Goal: Task Accomplishment & Management: Manage account settings

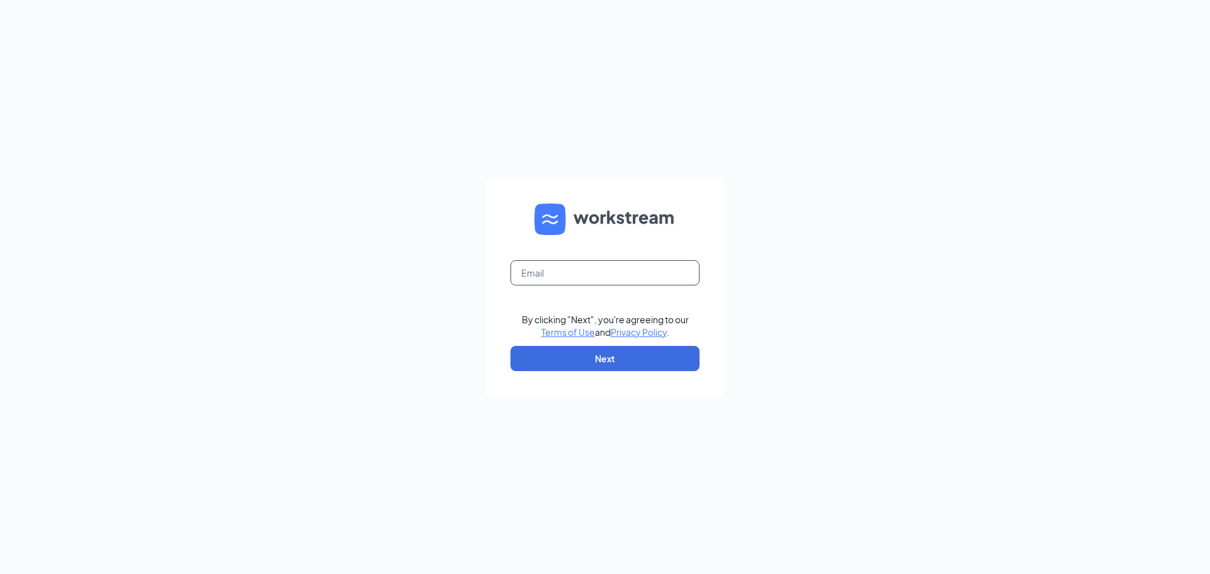
click at [596, 272] on input "text" at bounding box center [604, 272] width 189 height 25
type input "[EMAIL_ADDRESS][DOMAIN_NAME]"
click at [597, 365] on button "Next" at bounding box center [604, 358] width 189 height 25
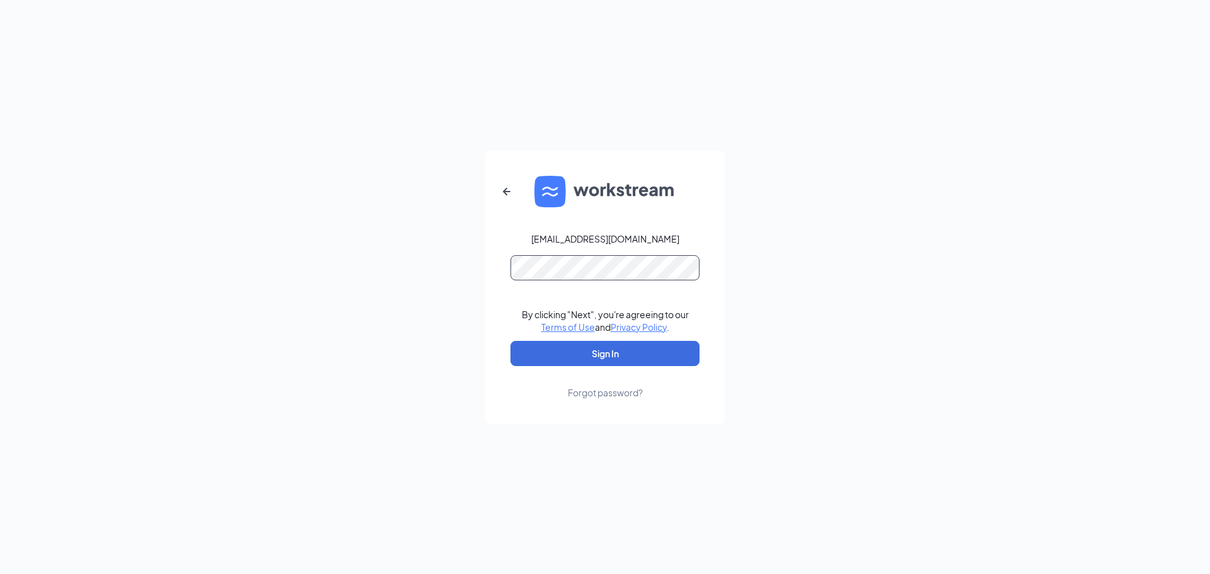
click at [510, 341] on button "Sign In" at bounding box center [604, 353] width 189 height 25
click at [590, 349] on button "Sign In" at bounding box center [604, 353] width 189 height 25
click at [634, 359] on button "Sign In" at bounding box center [604, 353] width 189 height 25
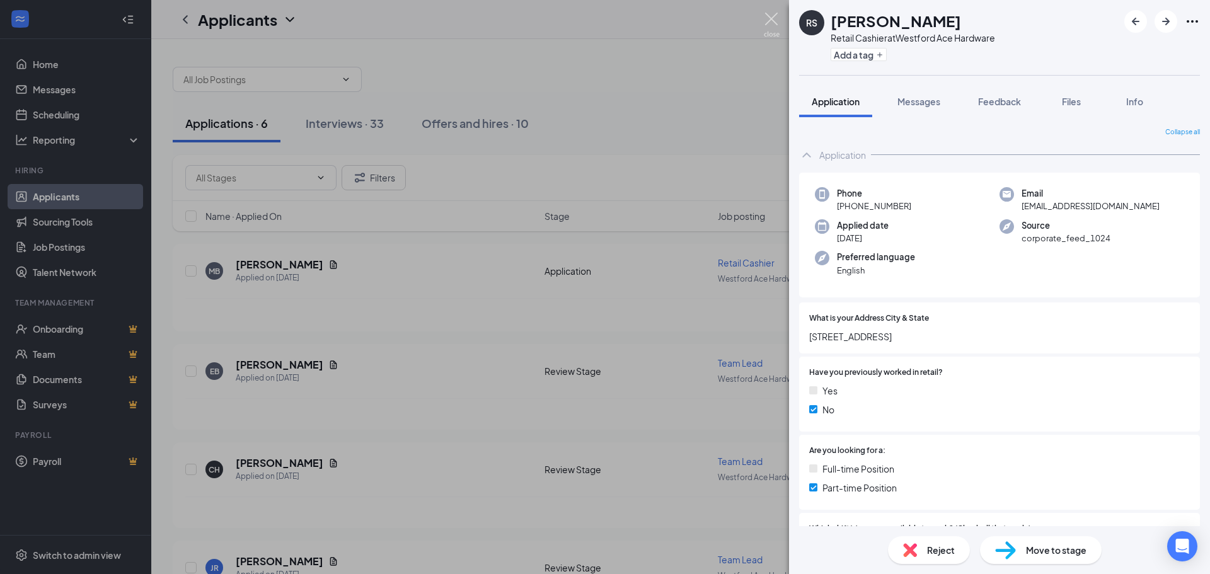
click at [772, 21] on img at bounding box center [772, 25] width 16 height 25
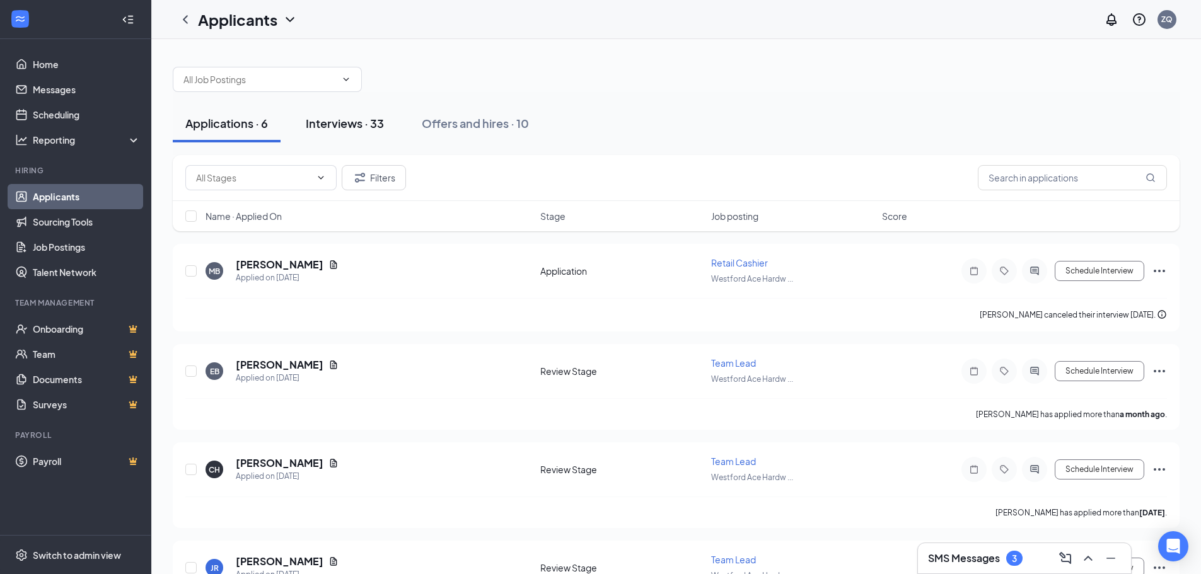
click at [360, 128] on div "Interviews · 33" at bounding box center [345, 123] width 78 height 16
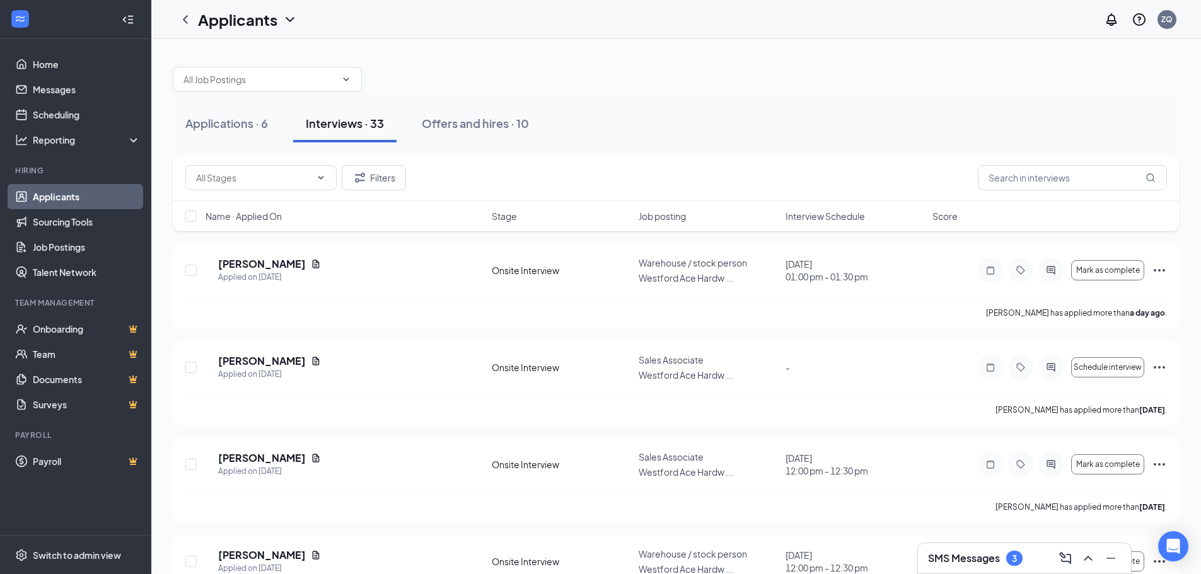
click at [812, 216] on span "Interview Schedule" at bounding box center [824, 216] width 79 height 13
click at [266, 453] on h5 "Michael Murphy" at bounding box center [262, 458] width 88 height 14
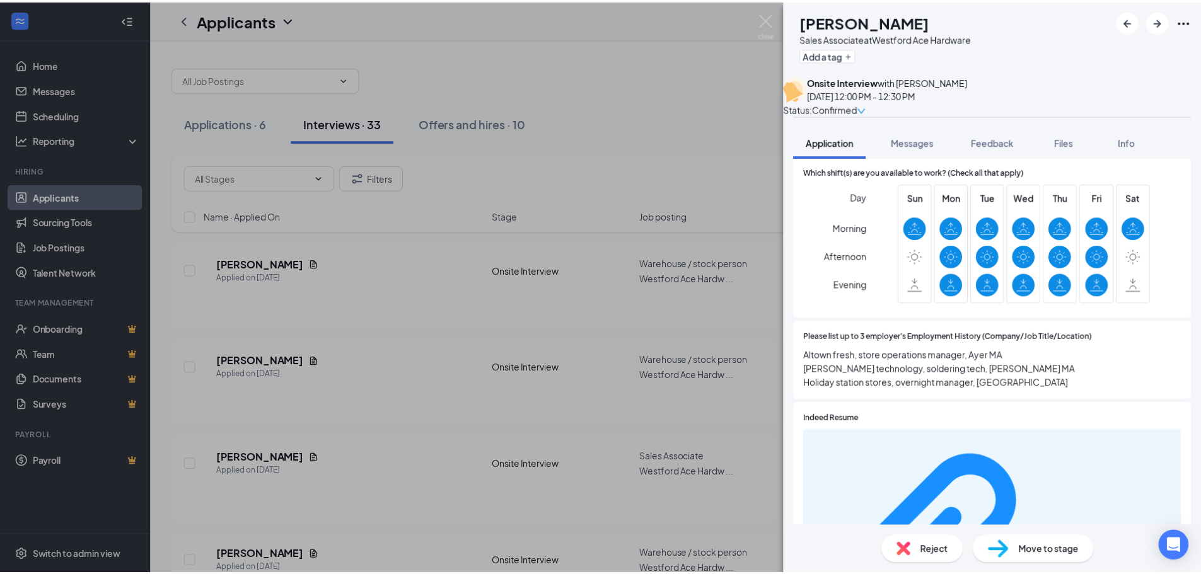
scroll to position [186, 0]
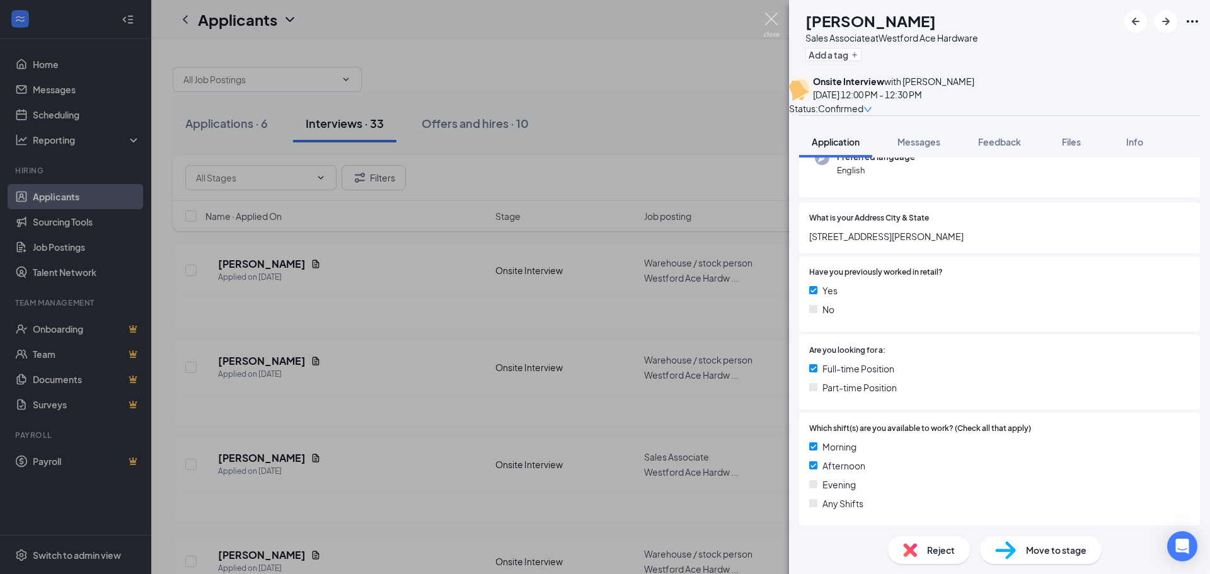
click at [774, 17] on img at bounding box center [772, 25] width 16 height 25
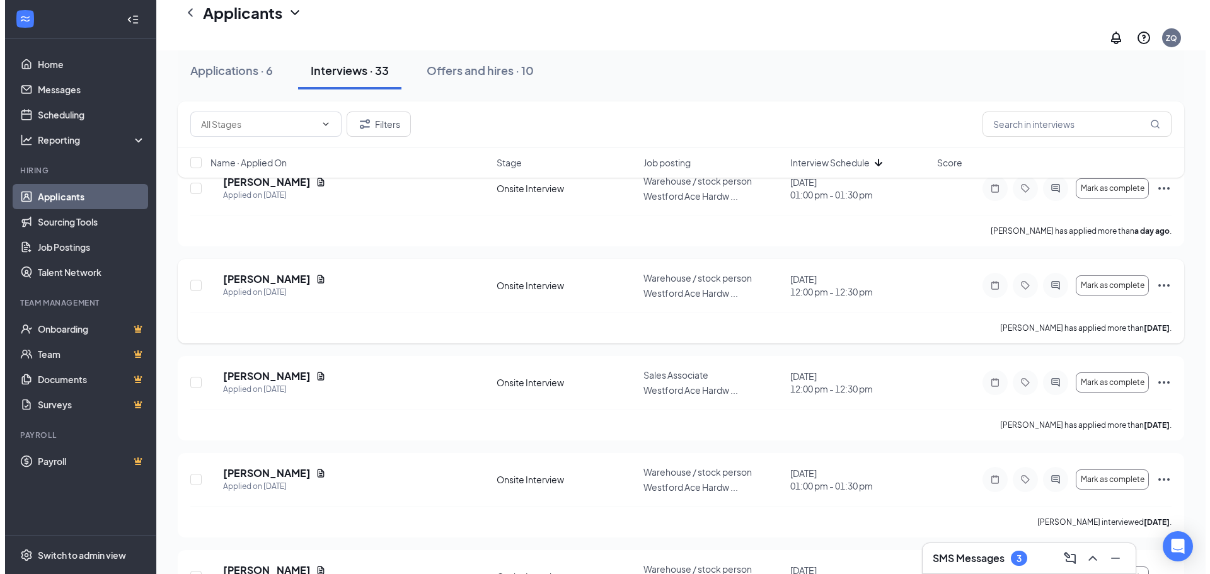
scroll to position [63, 0]
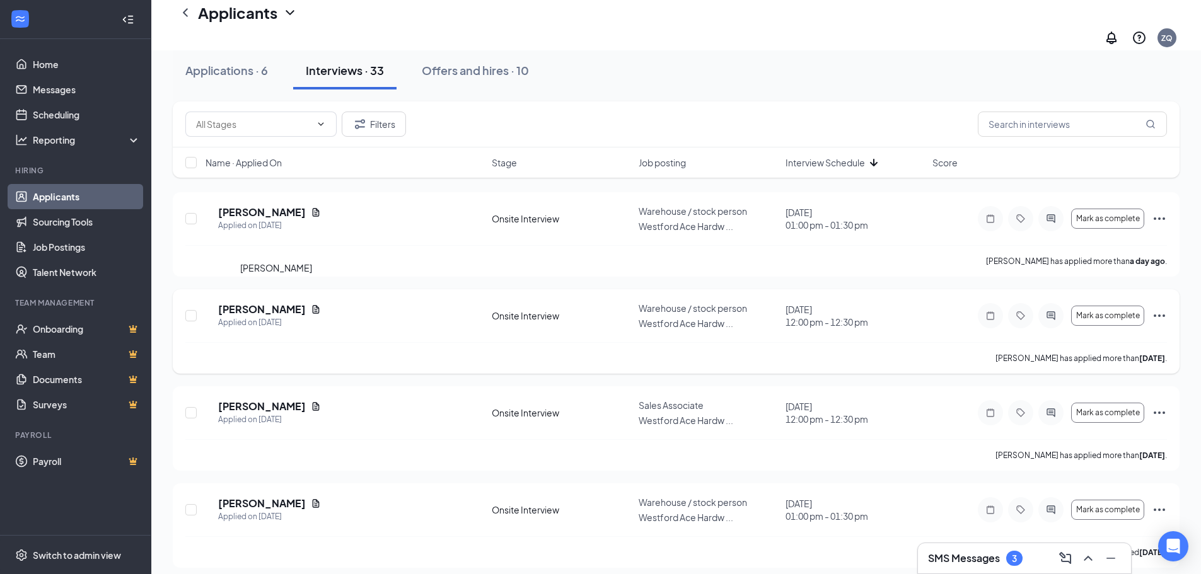
click at [294, 302] on h5 "Brendon Jones" at bounding box center [262, 309] width 88 height 14
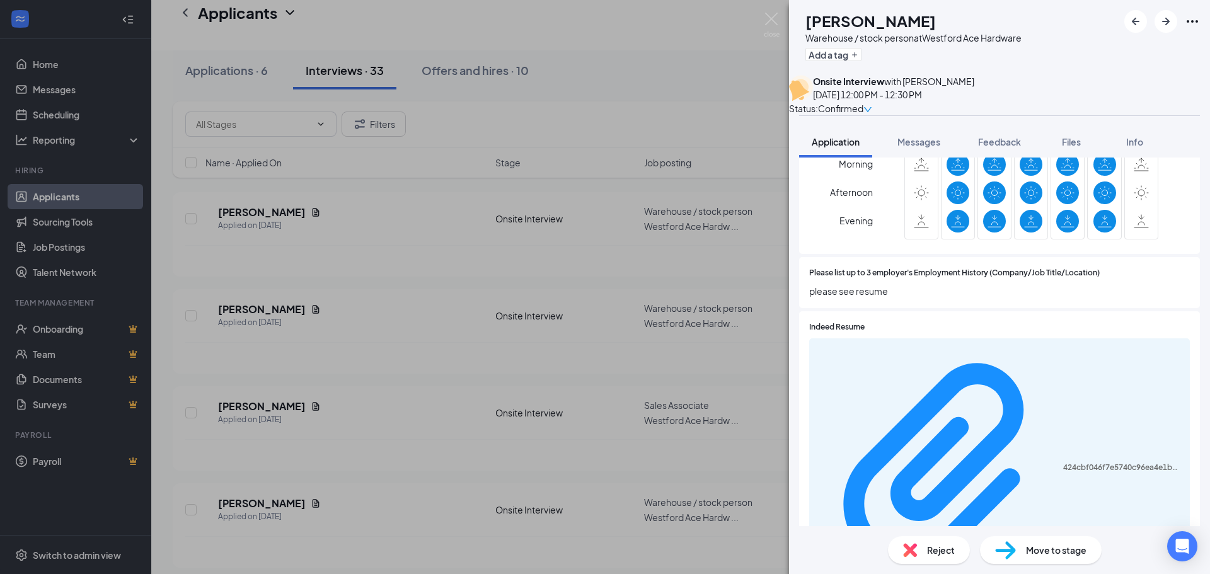
scroll to position [693, 0]
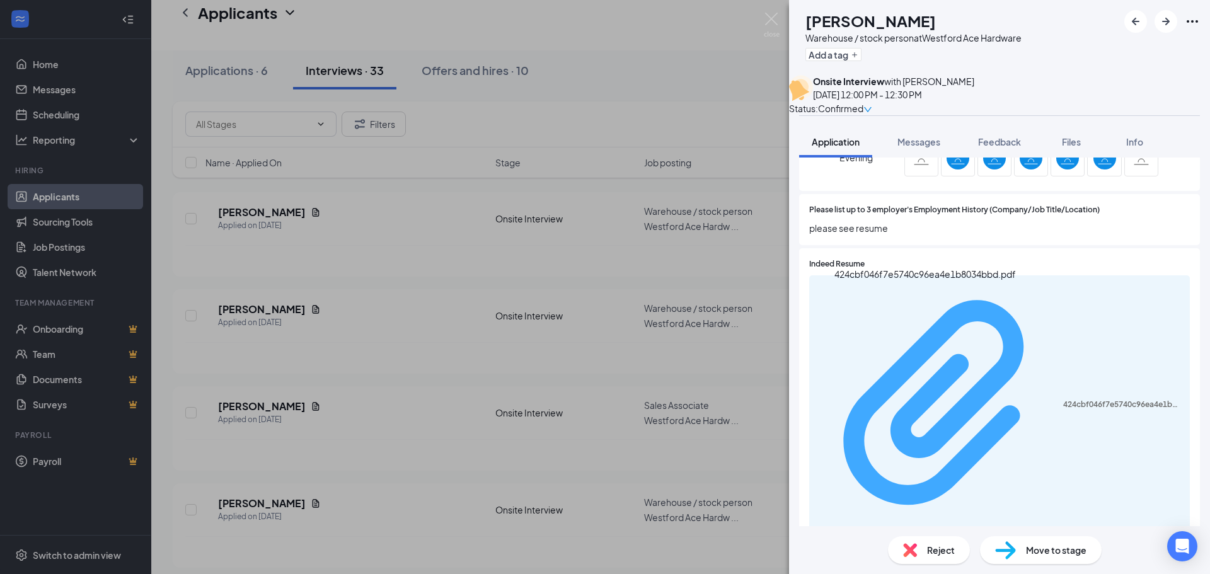
click at [1063, 400] on div "424cbf046f7e5740c96ea4e1b8034bbd.pdf" at bounding box center [1122, 405] width 119 height 10
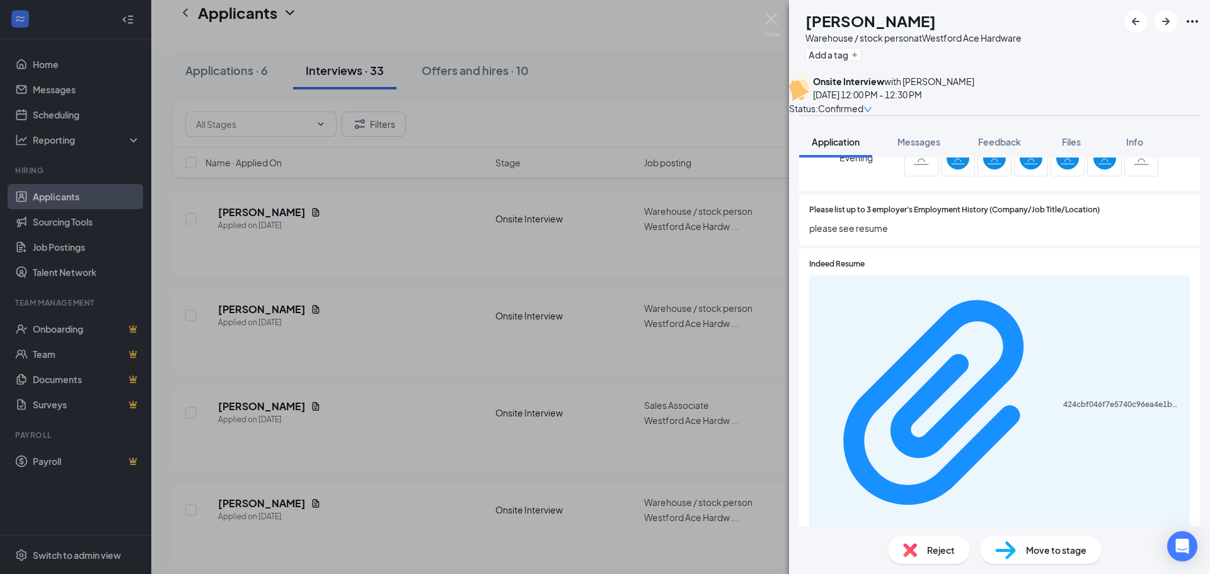
click at [1197, 23] on icon "Ellipses" at bounding box center [1192, 21] width 11 height 3
click at [1196, 23] on icon "Ellipses" at bounding box center [1192, 21] width 15 height 15
click at [572, 84] on div "BJ Brendon Jones Warehouse / stock person at Westford Ace Hardware Add a tag On…" at bounding box center [605, 287] width 1210 height 574
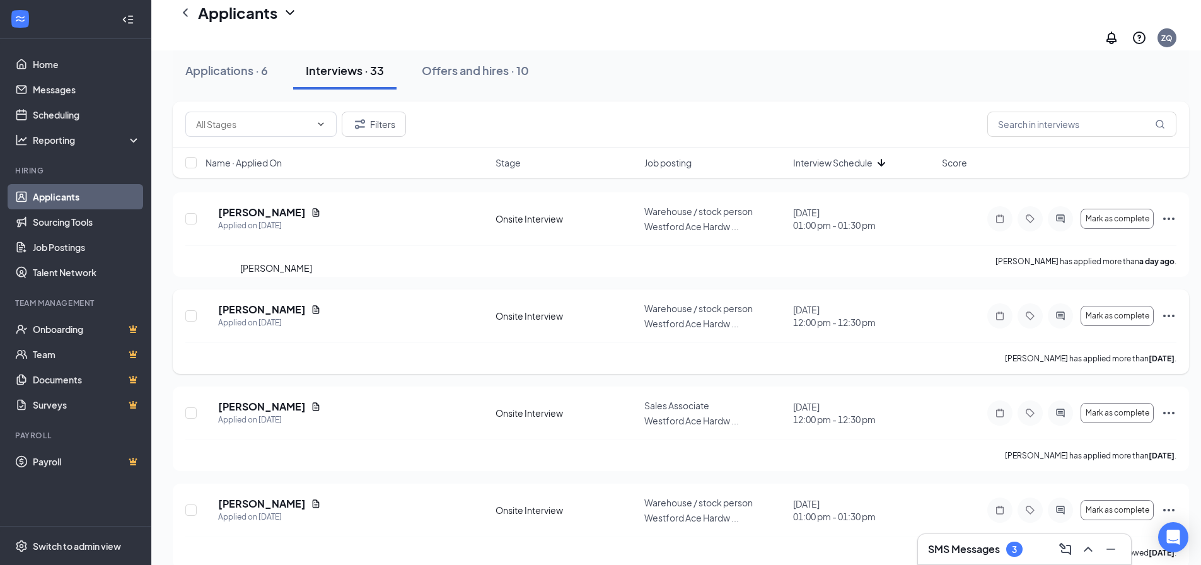
click at [282, 302] on h5 "Brendon Jones" at bounding box center [262, 309] width 88 height 14
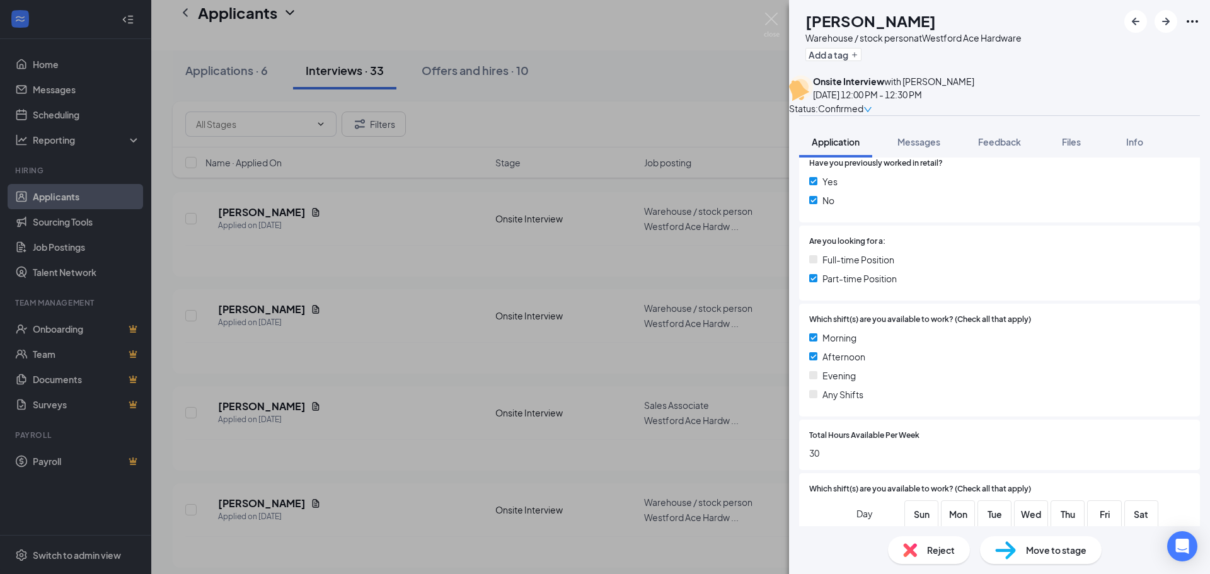
scroll to position [189, 0]
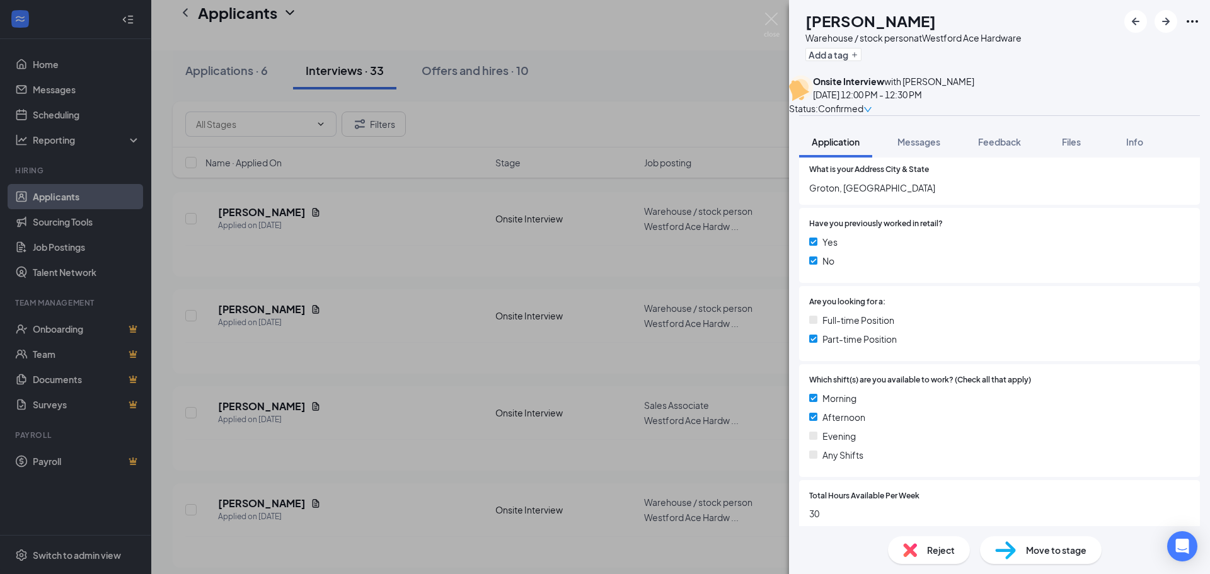
click at [1192, 23] on icon "Ellipses" at bounding box center [1192, 21] width 15 height 15
click at [952, 57] on div "Add a tag" at bounding box center [913, 54] width 216 height 21
click at [774, 15] on img at bounding box center [772, 25] width 16 height 25
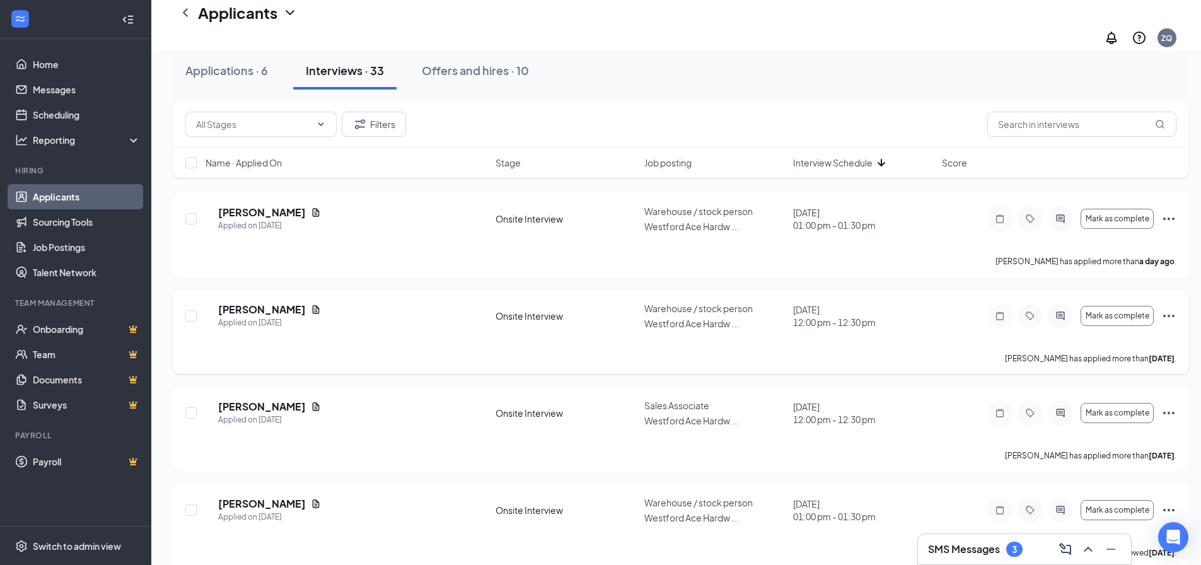
click at [1169, 308] on icon "Ellipses" at bounding box center [1168, 315] width 15 height 15
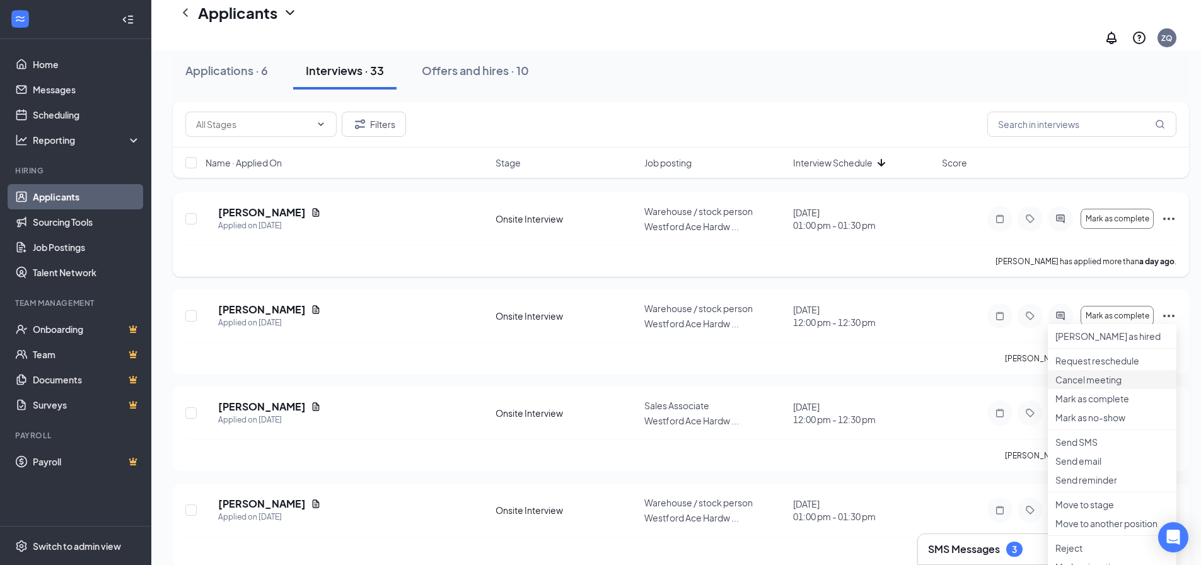
click at [1097, 386] on p "Cancel meeting" at bounding box center [1111, 379] width 113 height 13
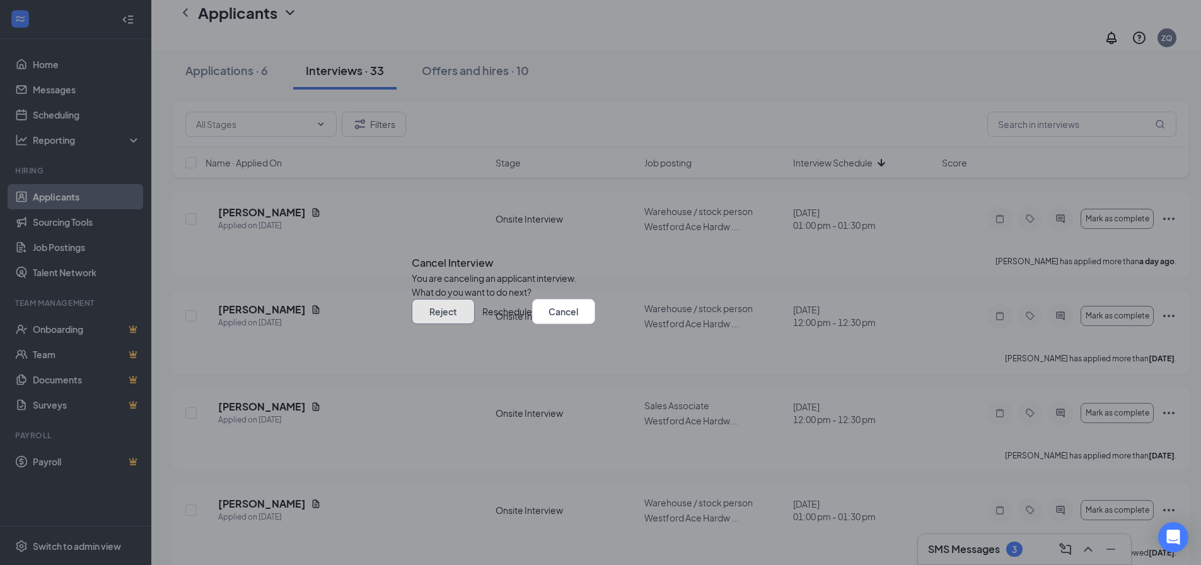
click at [475, 324] on button "Reject" at bounding box center [443, 311] width 63 height 25
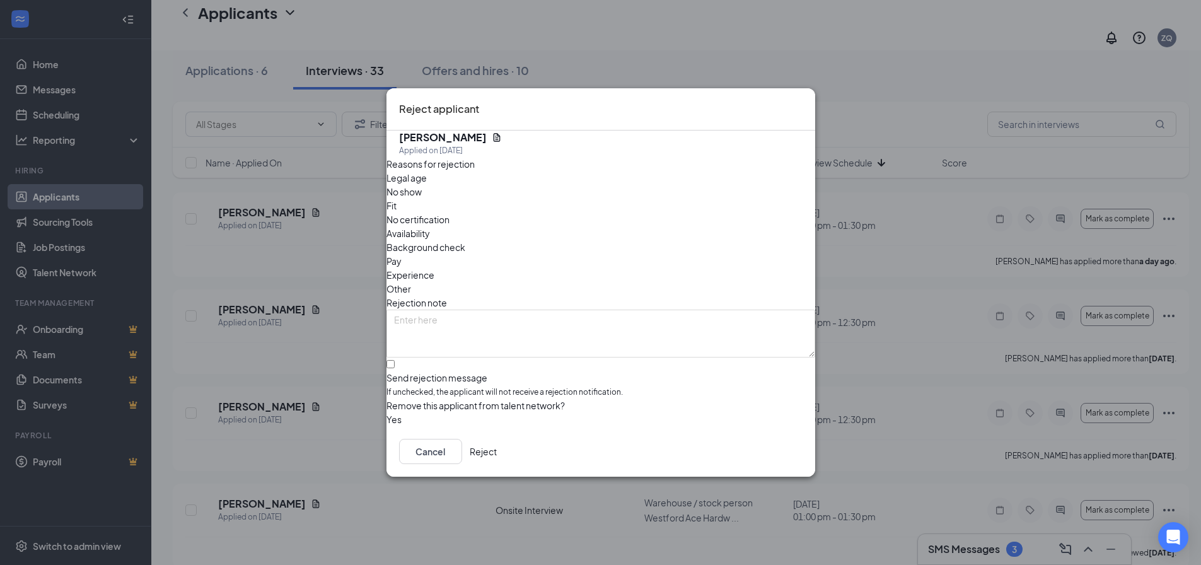
click at [430, 226] on span "Availability" at bounding box center [407, 233] width 43 height 14
click at [394, 360] on input "Send rejection message If unchecked, the applicant will not receive a rejection…" at bounding box center [390, 364] width 8 height 8
checkbox input "true"
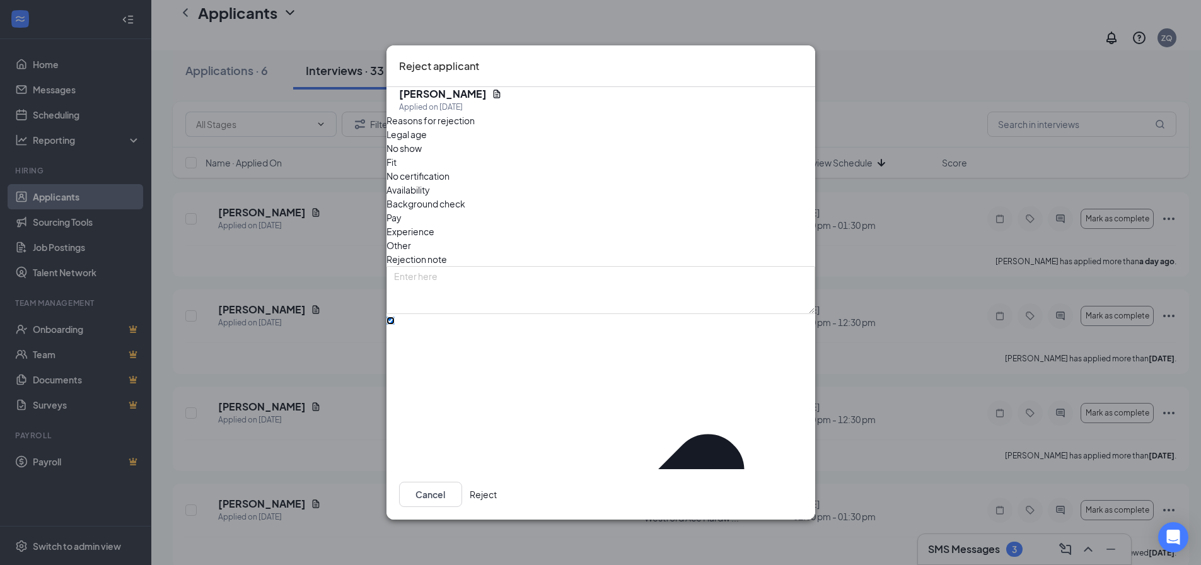
click at [497, 496] on button "Reject" at bounding box center [482, 493] width 27 height 25
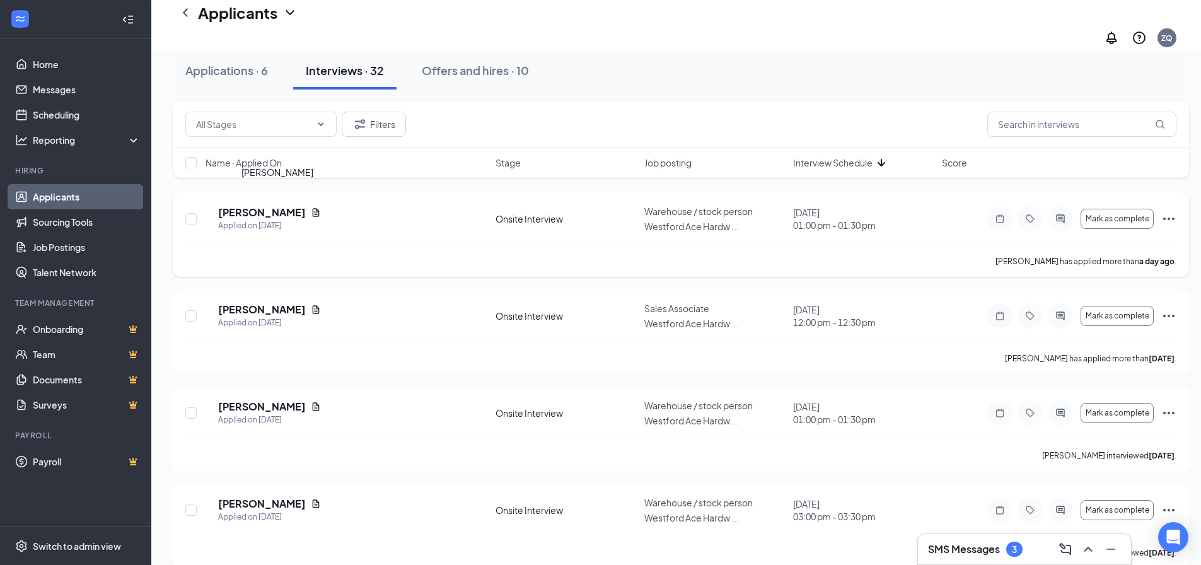
click at [278, 205] on h5 "Eddynson Colon" at bounding box center [262, 212] width 88 height 14
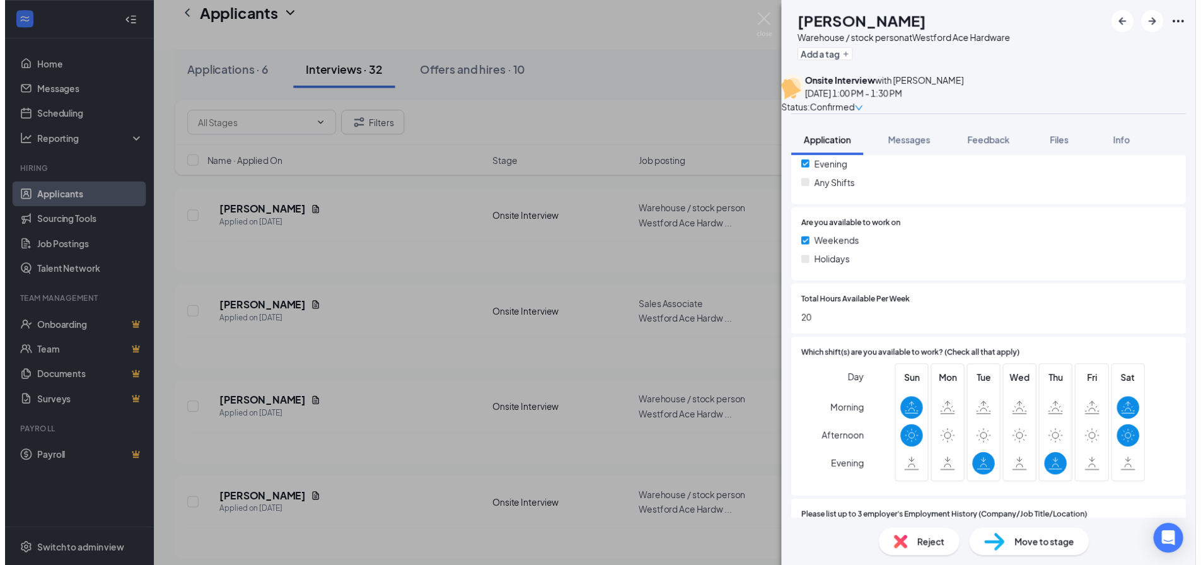
scroll to position [567, 0]
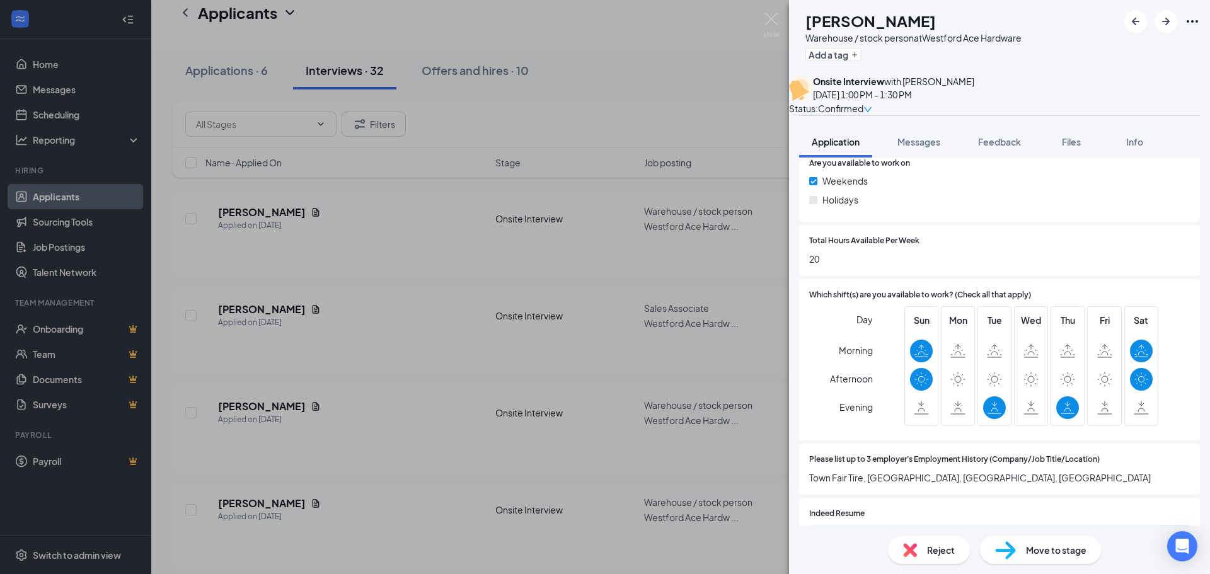
click at [452, 229] on div "EC Eddynson Colon Warehouse / stock person at Westford Ace Hardware Add a tag O…" at bounding box center [605, 287] width 1210 height 574
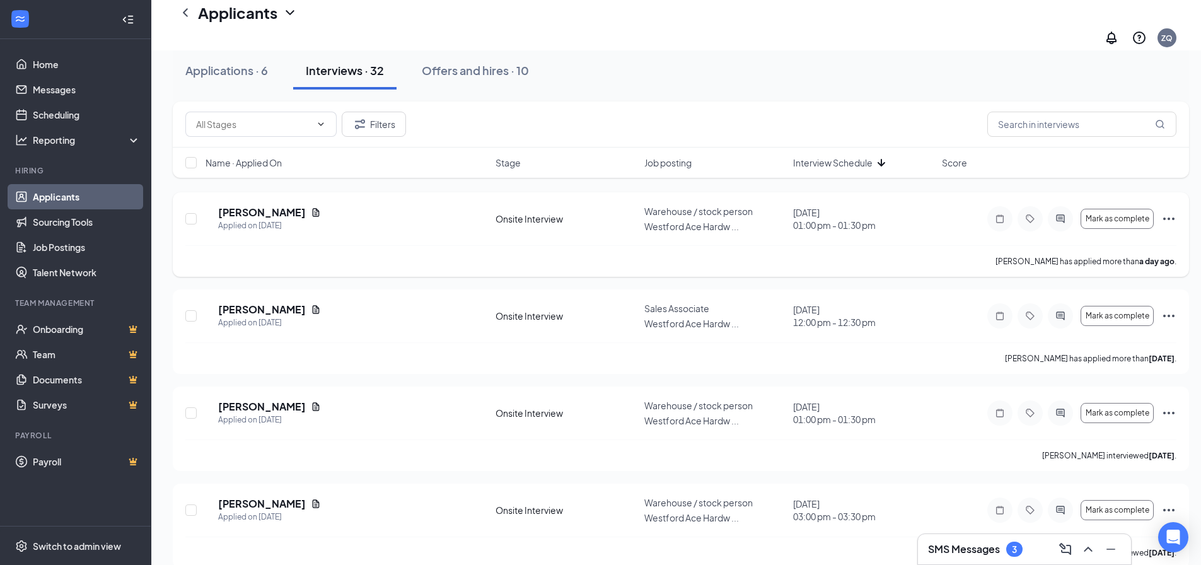
click at [1173, 217] on icon "Ellipses" at bounding box center [1168, 218] width 11 height 3
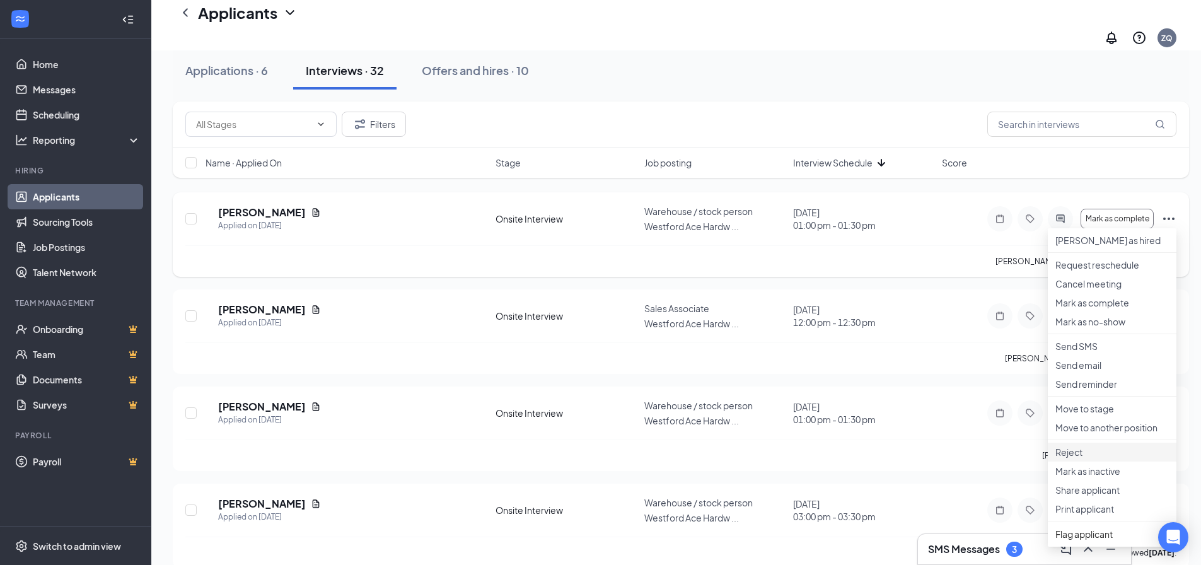
click at [1079, 458] on p "Reject" at bounding box center [1111, 452] width 113 height 13
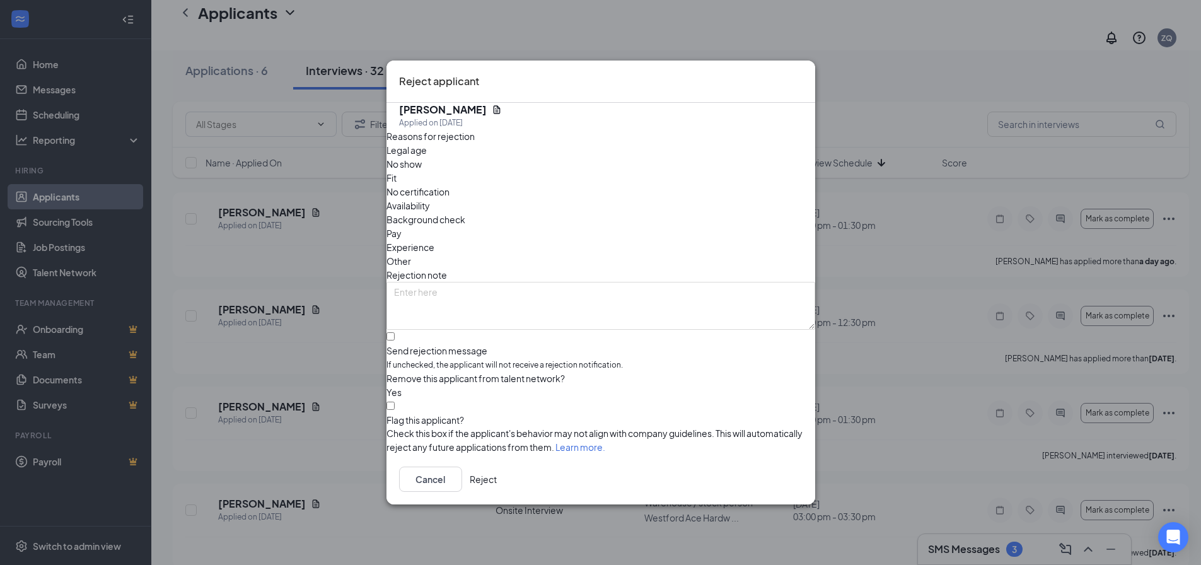
click at [430, 199] on span "Availability" at bounding box center [407, 206] width 43 height 14
click at [394, 332] on input "Send rejection message If unchecked, the applicant will not receive a rejection…" at bounding box center [390, 336] width 8 height 8
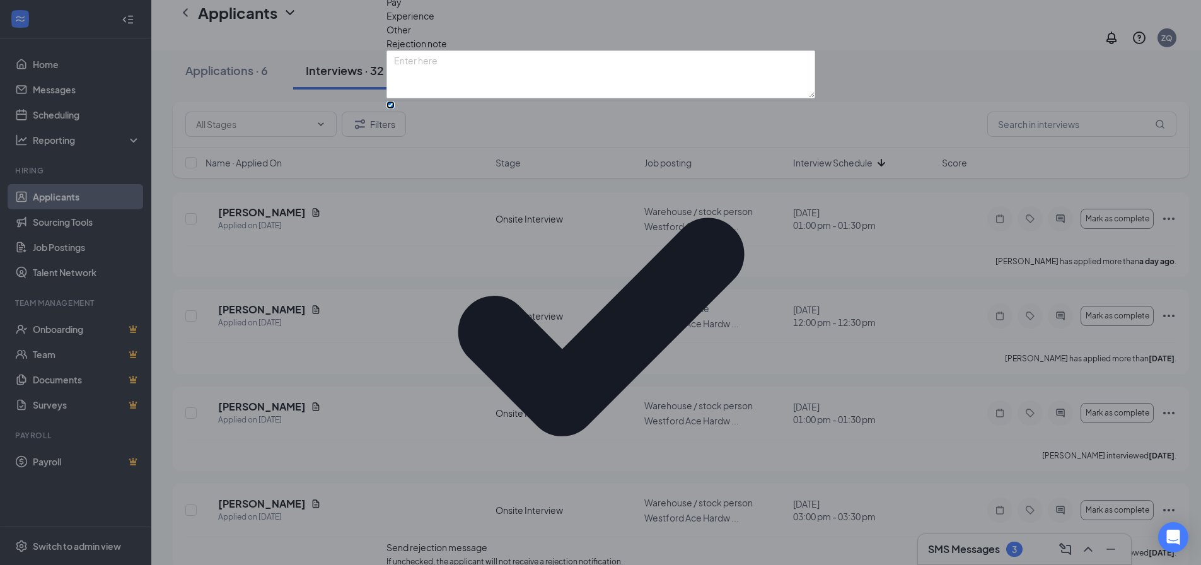
scroll to position [40, 0]
click at [394, 109] on input "Send rejection message If unchecked, the applicant will not receive a rejection…" at bounding box center [390, 105] width 8 height 8
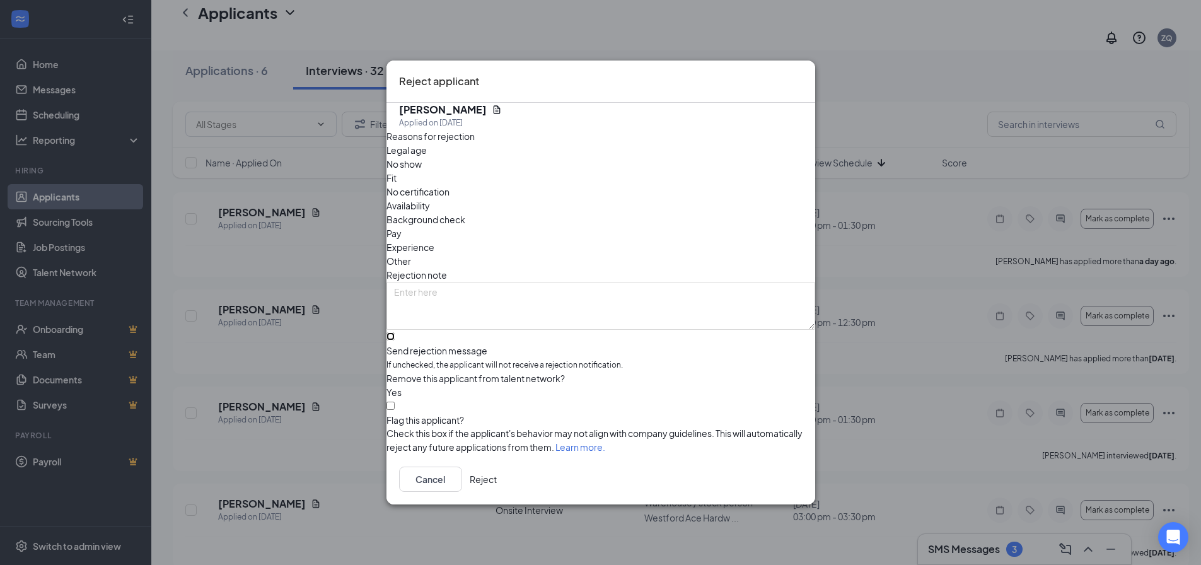
click at [394, 332] on input "Send rejection message If unchecked, the applicant will not receive a rejection…" at bounding box center [390, 336] width 8 height 8
checkbox input "true"
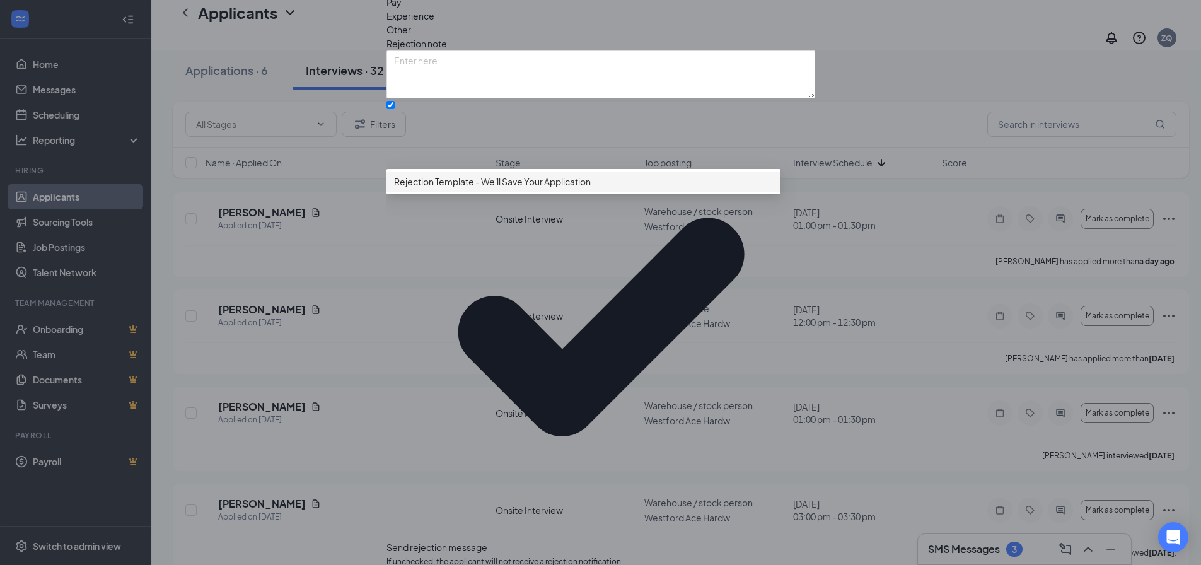
click at [471, 188] on span "Rejection Template - We'll Save Your Application" at bounding box center [492, 182] width 197 height 14
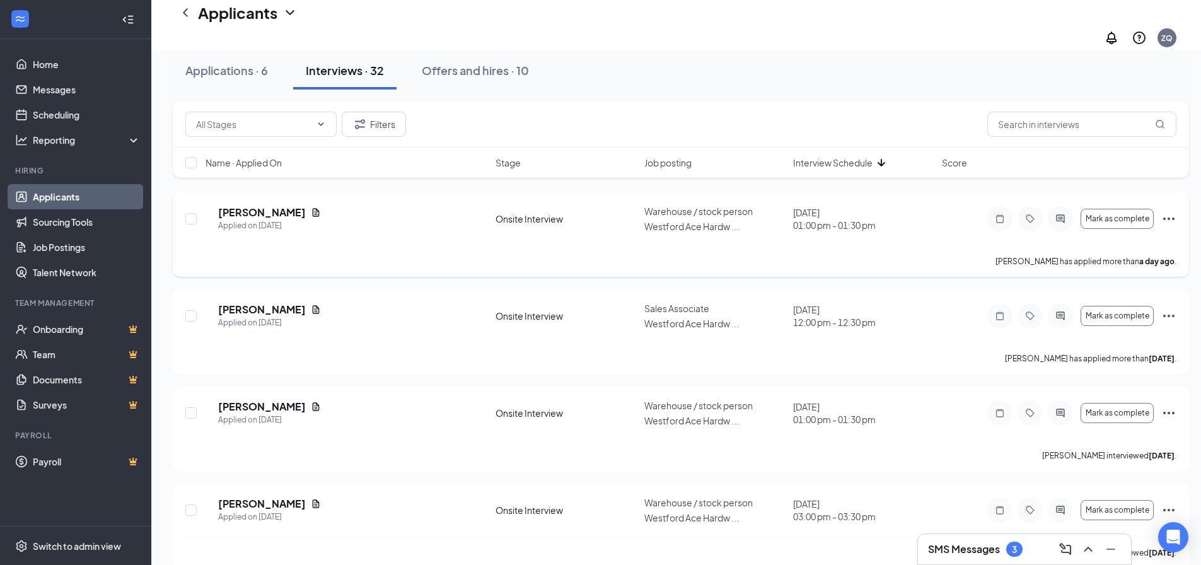
click at [1169, 211] on icon "Ellipses" at bounding box center [1168, 218] width 15 height 15
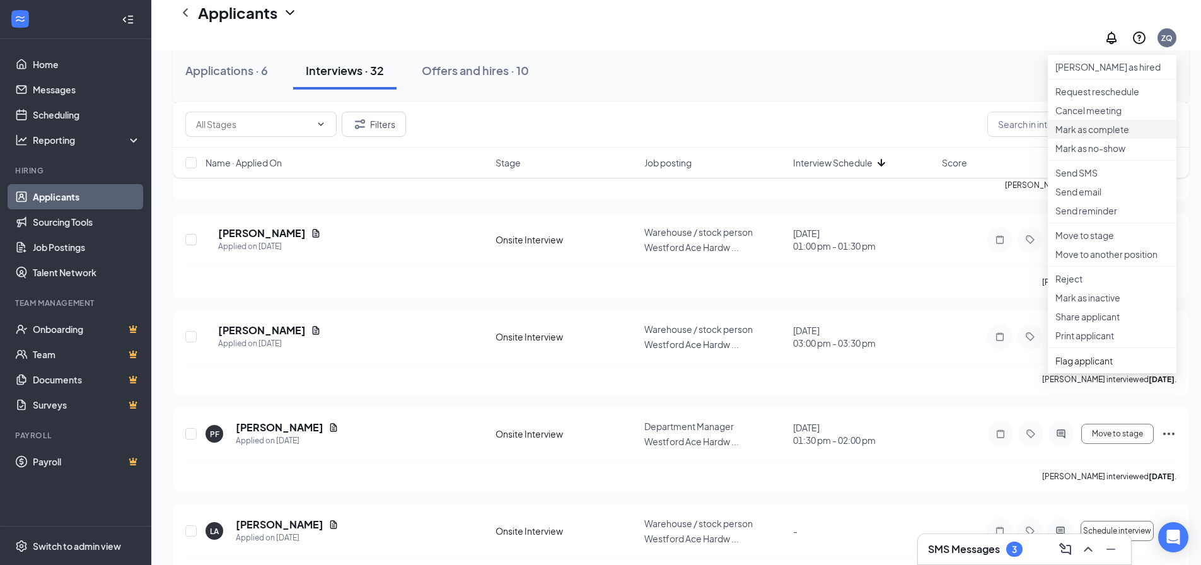
scroll to position [252, 0]
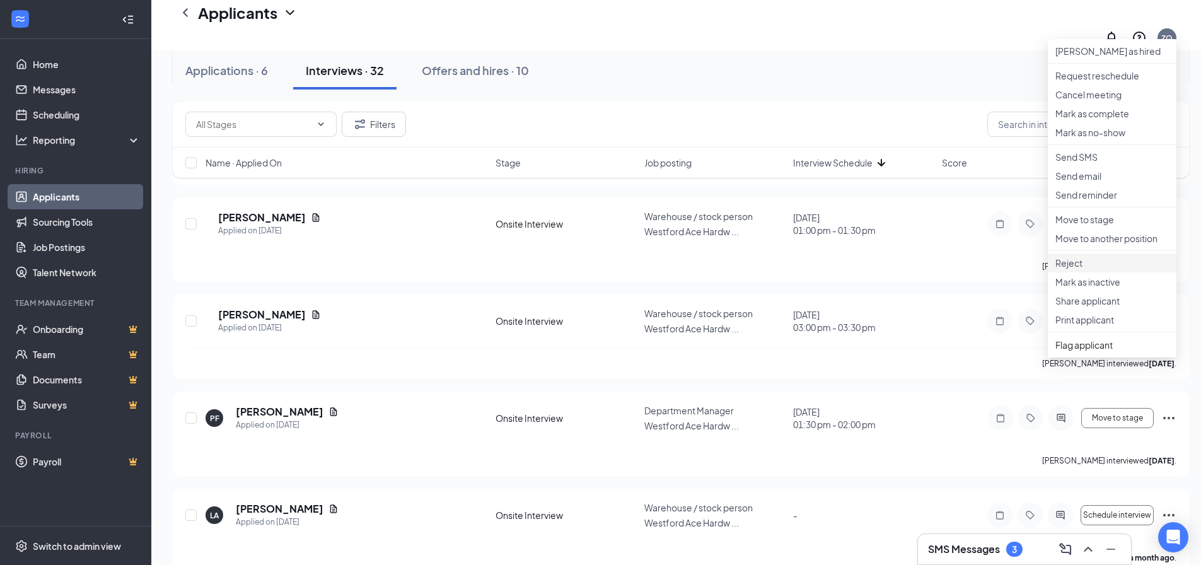
click at [1073, 269] on p "Reject" at bounding box center [1111, 262] width 113 height 13
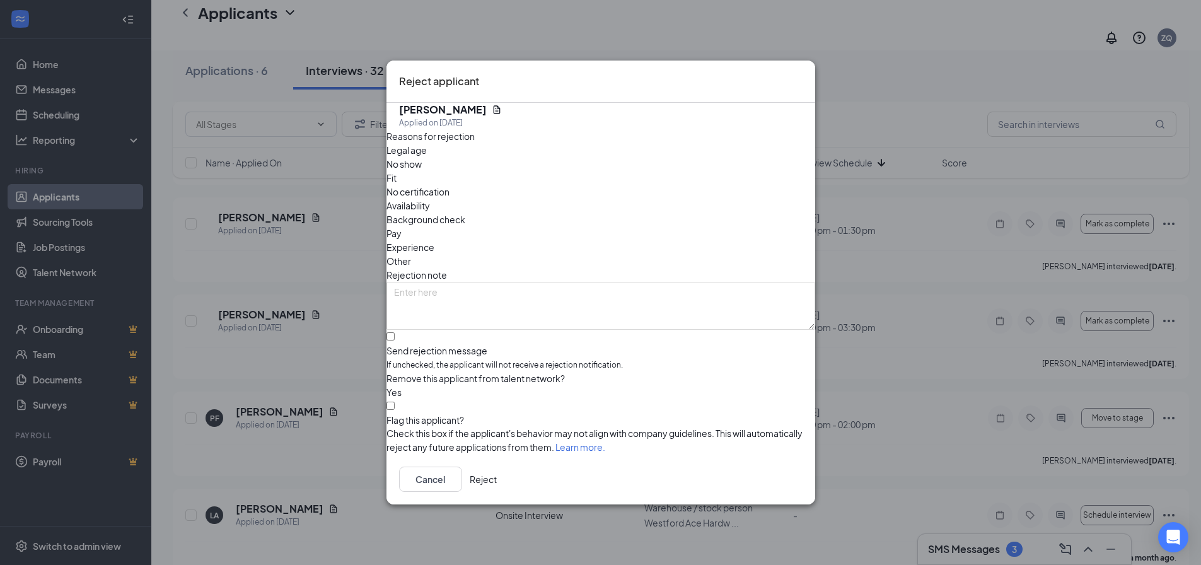
click at [683, 199] on div "Availability" at bounding box center [600, 206] width 429 height 14
click at [394, 332] on input "Send rejection message If unchecked, the applicant will not receive a rejection…" at bounding box center [390, 336] width 8 height 8
checkbox input "true"
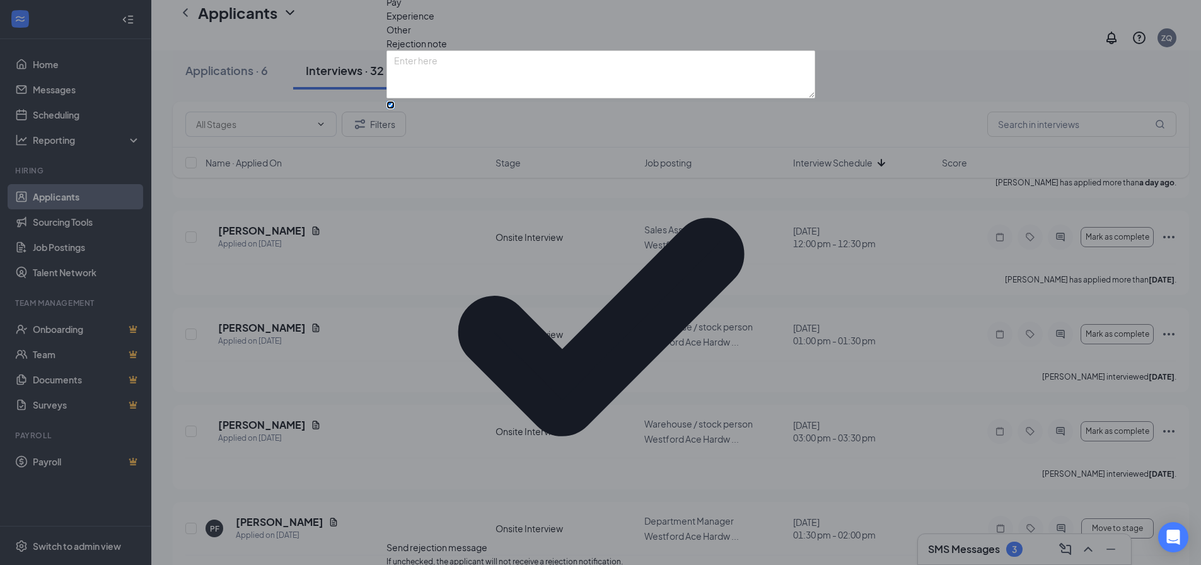
scroll to position [126, 0]
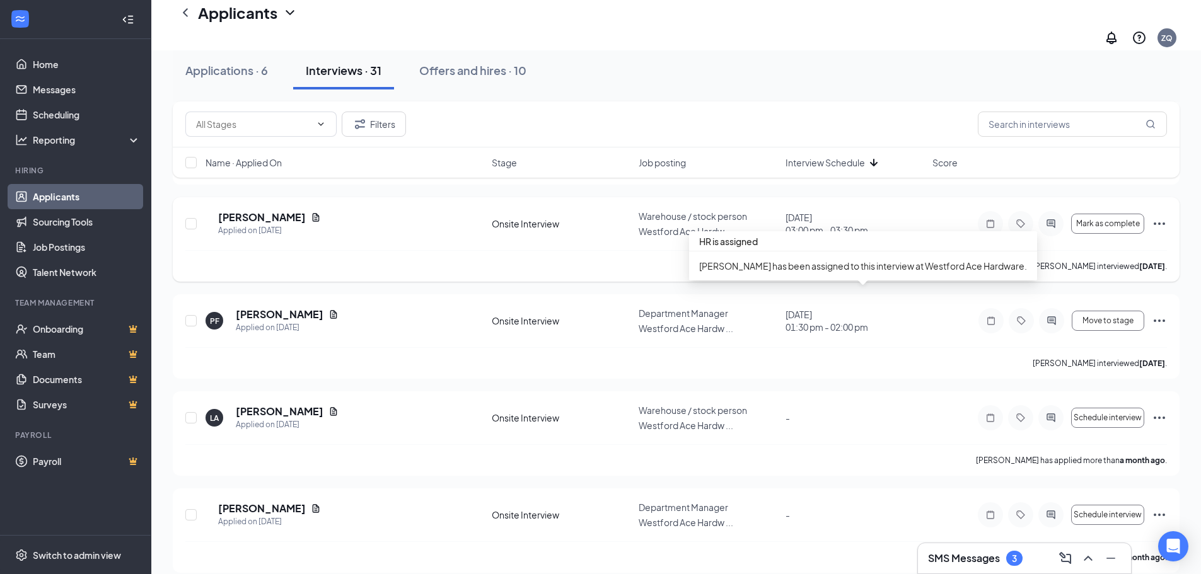
scroll to position [0, 0]
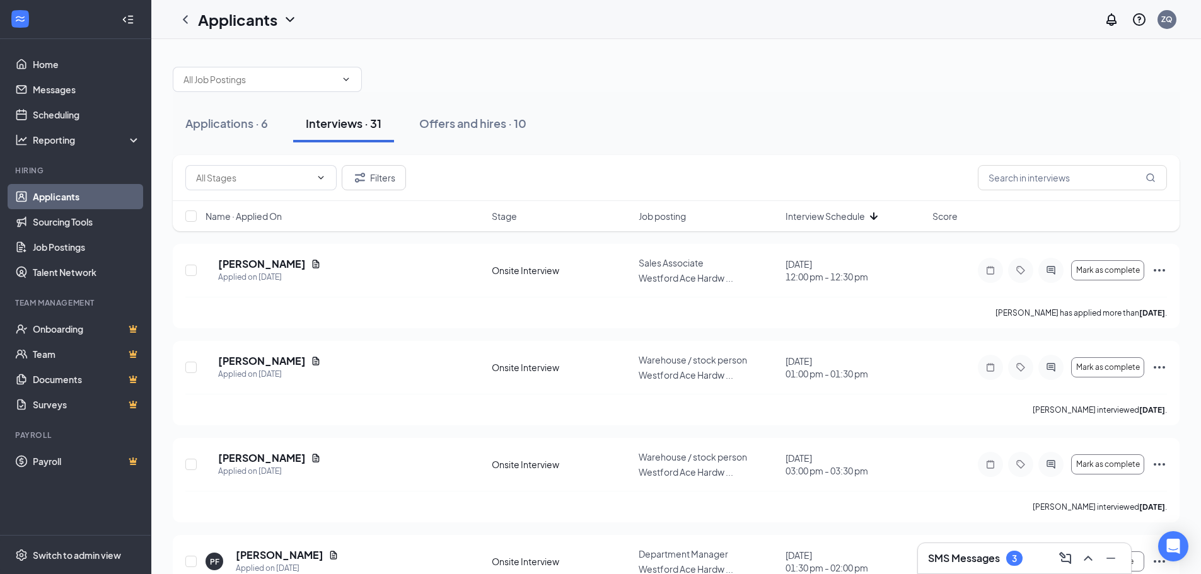
click at [987, 556] on h3 "SMS Messages" at bounding box center [964, 558] width 72 height 14
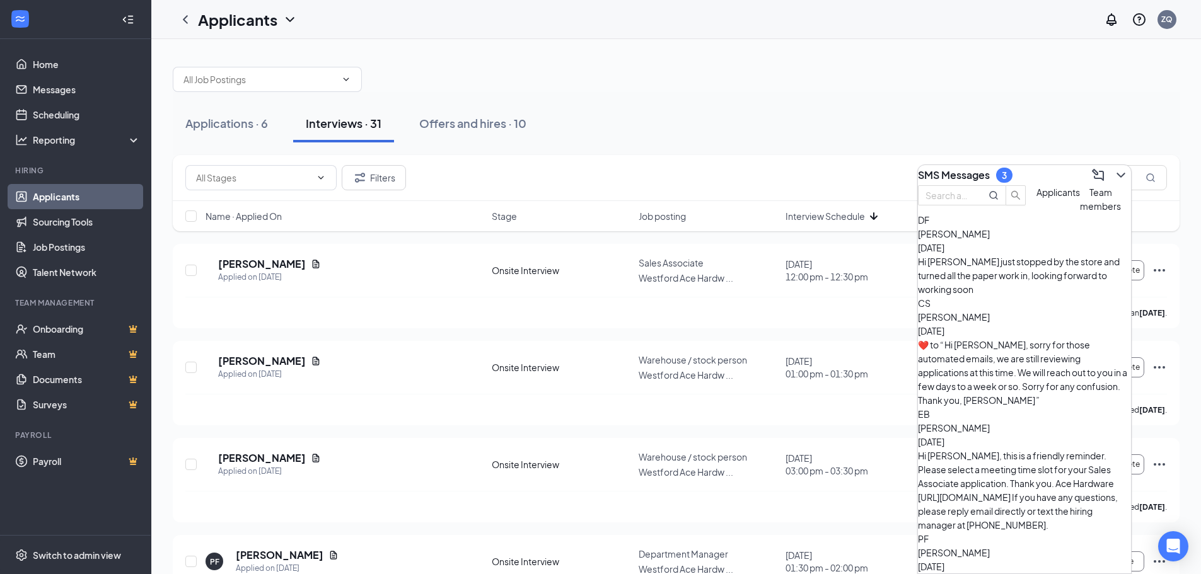
click at [1051, 291] on div "Hi zach I just stopped by the store and turned all the paper work in, looking f…" at bounding box center [1024, 276] width 213 height 42
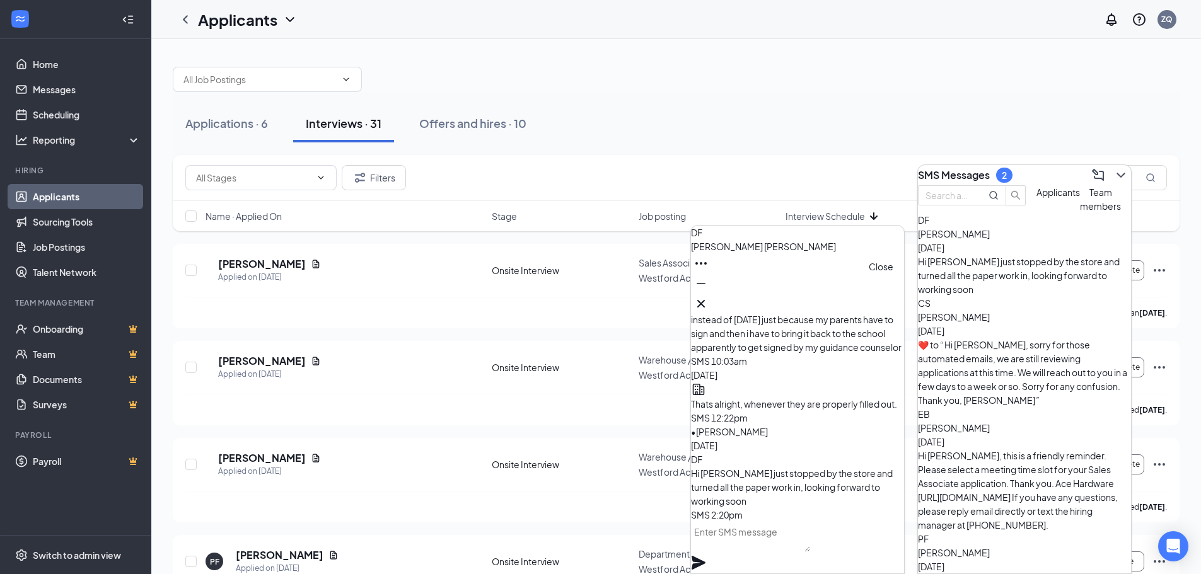
click at [708, 298] on icon "Cross" at bounding box center [700, 303] width 15 height 15
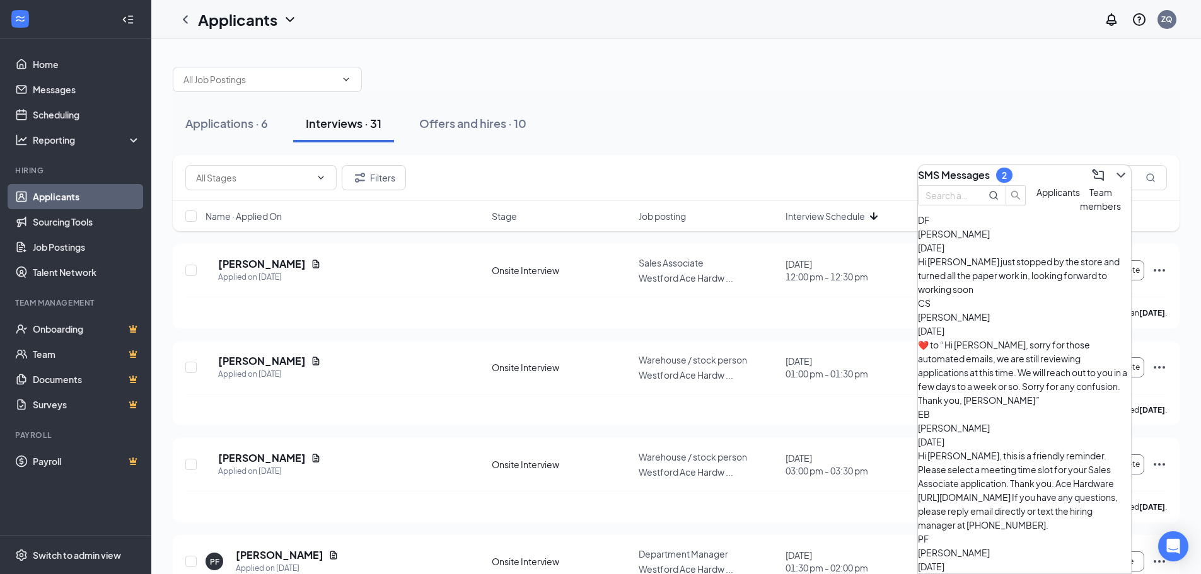
click at [873, 88] on div at bounding box center [676, 73] width 1006 height 38
click at [1168, 24] on div "ZQ" at bounding box center [1166, 19] width 11 height 11
click at [1062, 150] on li "Log out" at bounding box center [1070, 140] width 84 height 19
